Goal: Task Accomplishment & Management: Manage account settings

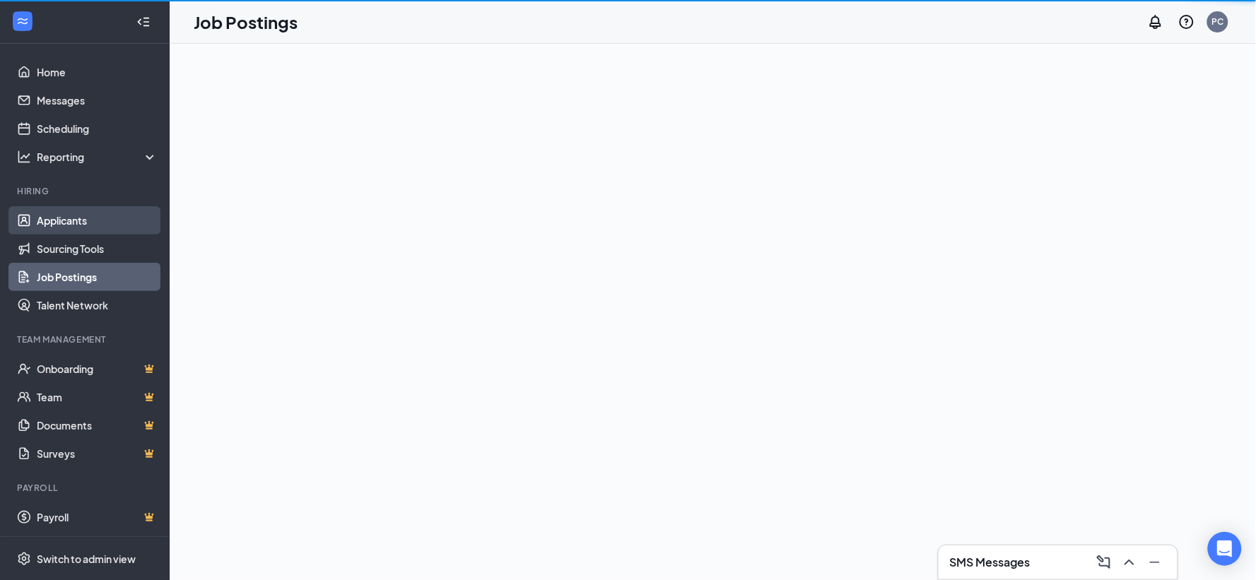
click at [66, 216] on link "Applicants" at bounding box center [97, 220] width 121 height 28
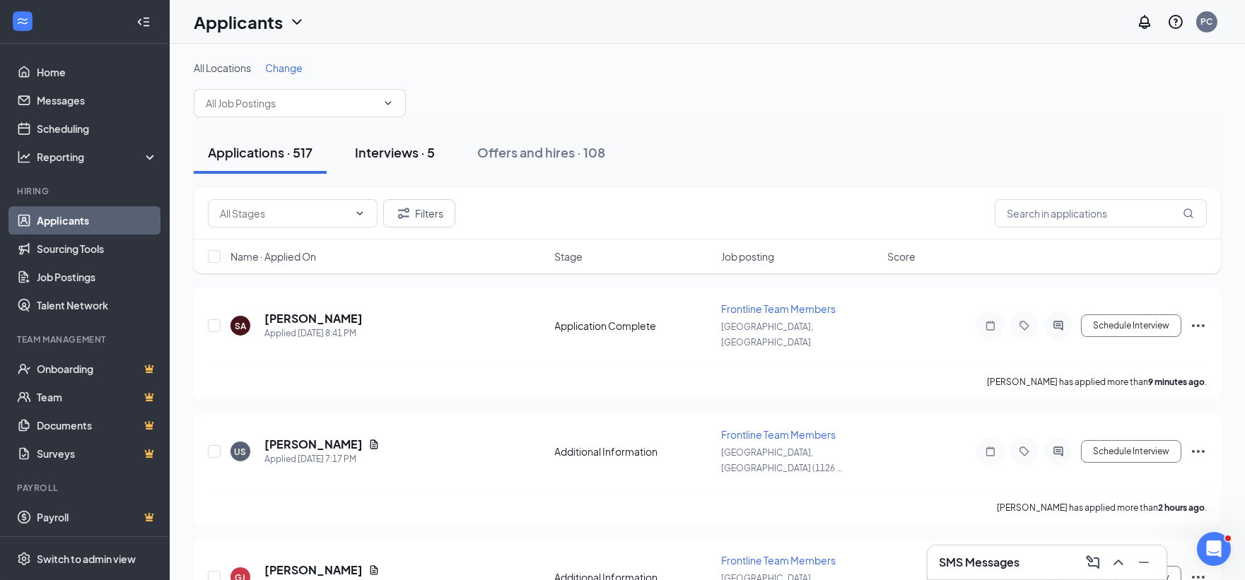
click at [414, 154] on div "Interviews · 5" at bounding box center [395, 153] width 80 height 18
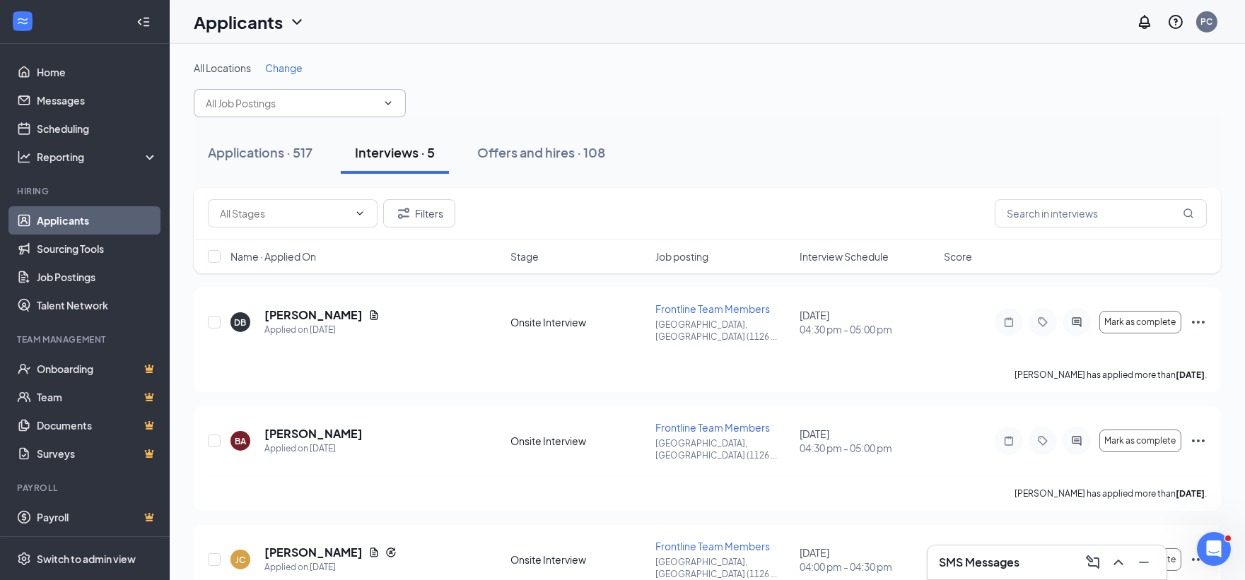
click at [259, 100] on input "text" at bounding box center [291, 103] width 171 height 16
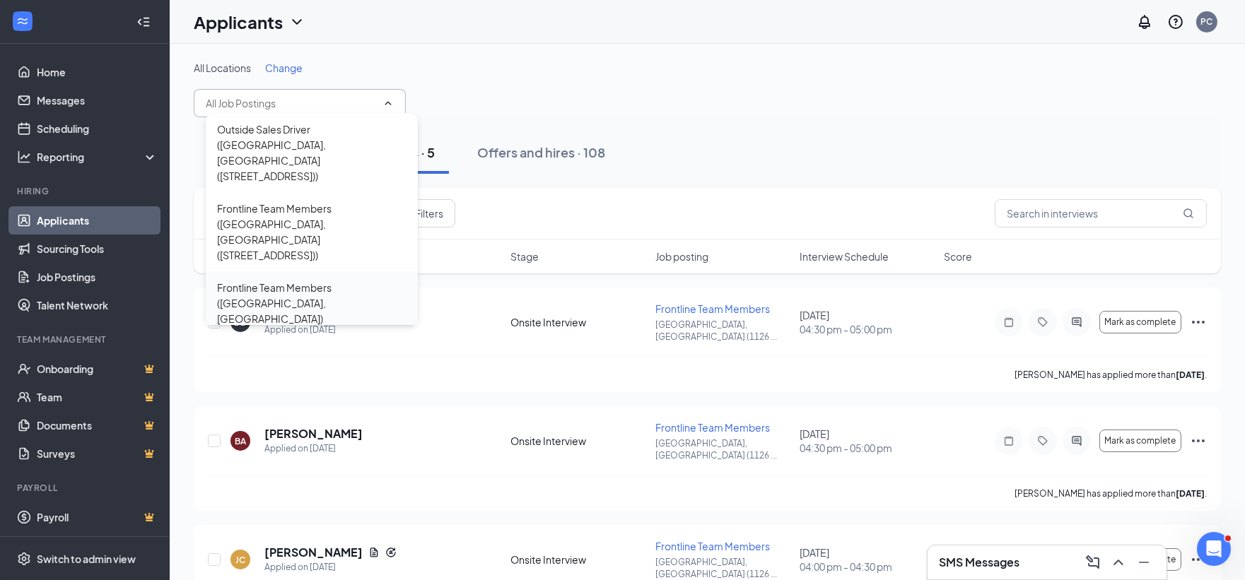
click at [296, 280] on div "Frontline Team Members ([GEOGRAPHIC_DATA], [GEOGRAPHIC_DATA])" at bounding box center [311, 303] width 189 height 47
type input "Frontline Team Members ([GEOGRAPHIC_DATA], [GEOGRAPHIC_DATA])"
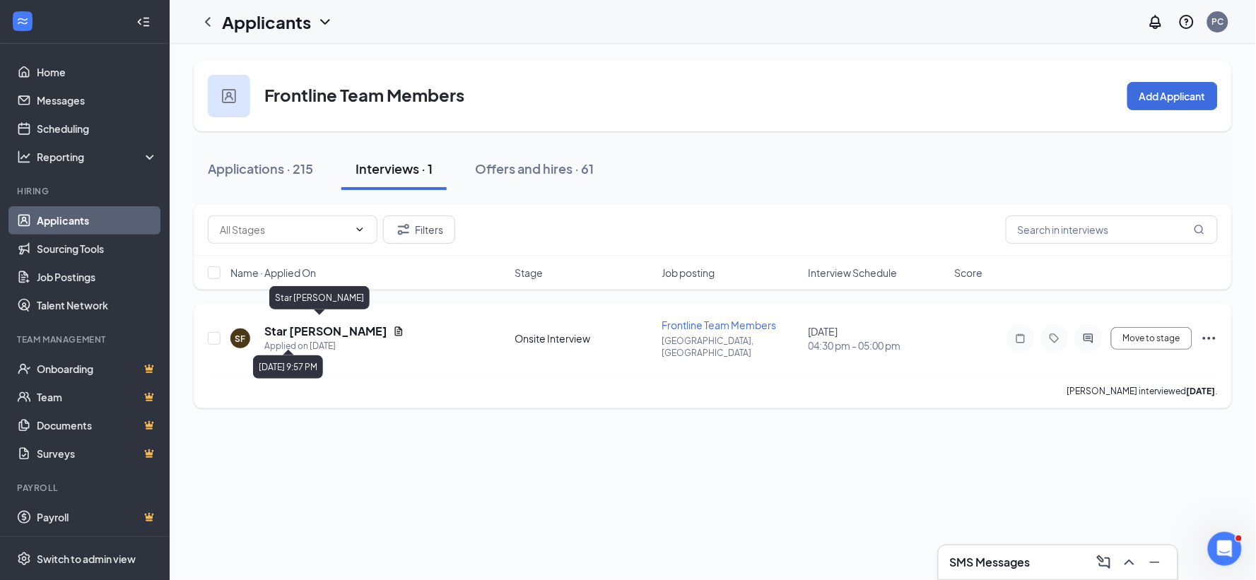
click at [344, 332] on div "Star [PERSON_NAME] Applied on [DATE]" at bounding box center [334, 339] width 140 height 30
click at [337, 326] on h5 "Star [PERSON_NAME]" at bounding box center [325, 332] width 123 height 16
